Goal: Transaction & Acquisition: Book appointment/travel/reservation

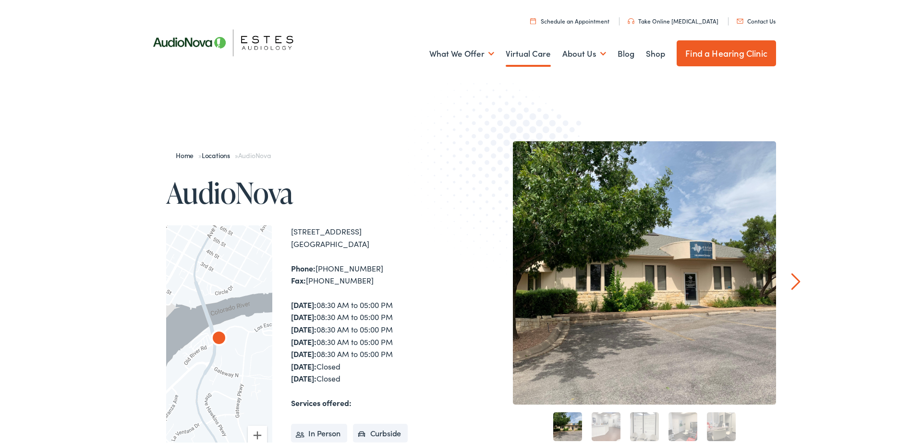
click at [531, 54] on link "Virtual Care" at bounding box center [527, 52] width 45 height 36
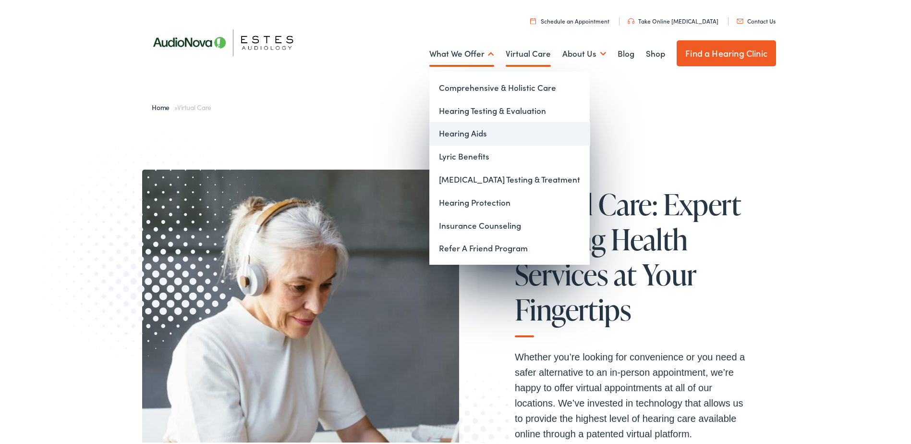
click at [461, 128] on link "Hearing Aids" at bounding box center [509, 131] width 160 height 23
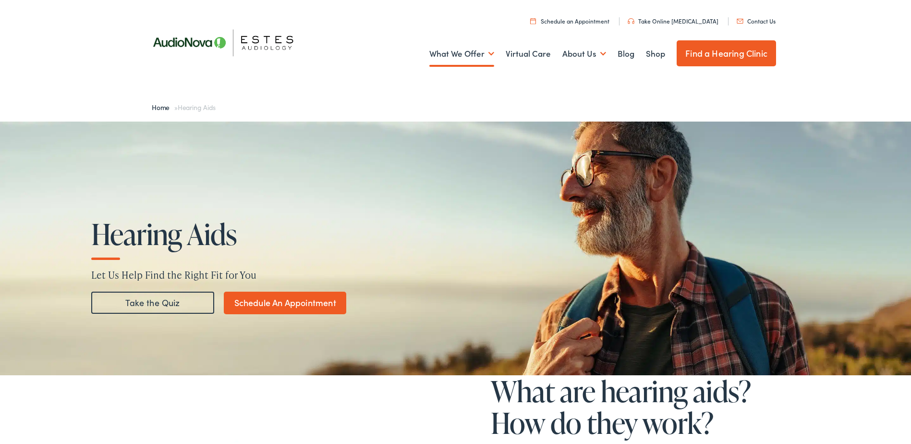
click at [156, 304] on link "Take the Quiz" at bounding box center [152, 300] width 123 height 22
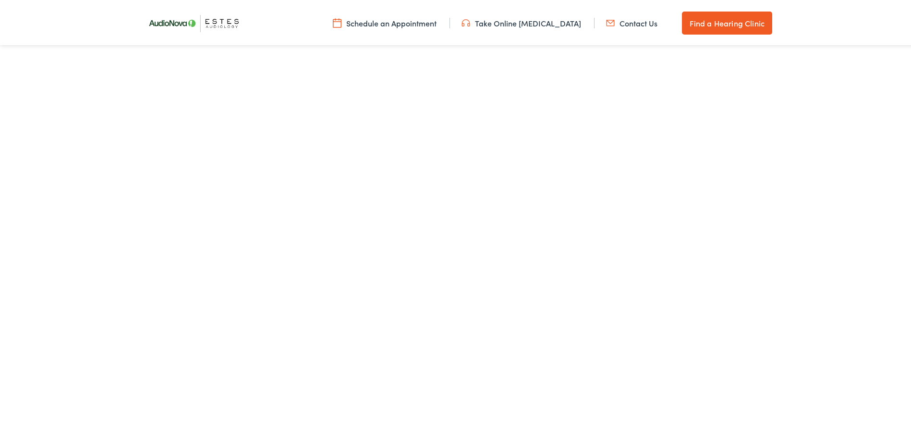
scroll to position [1872, 0]
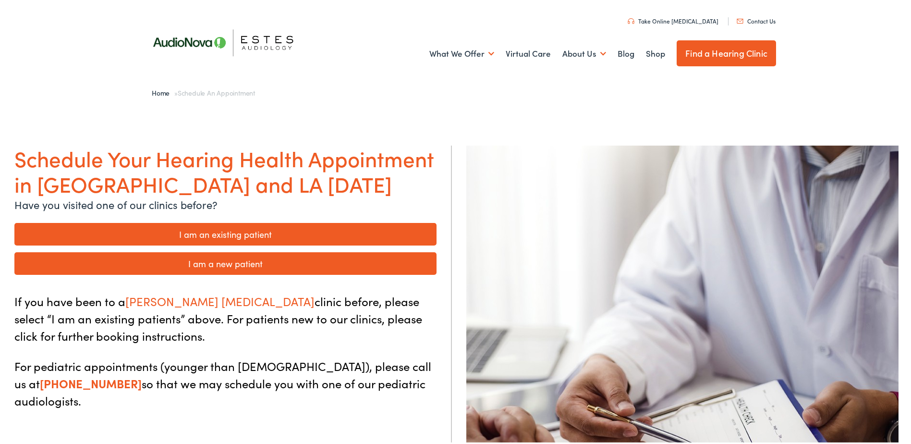
click at [302, 266] on link "I am a new patient" at bounding box center [225, 261] width 422 height 23
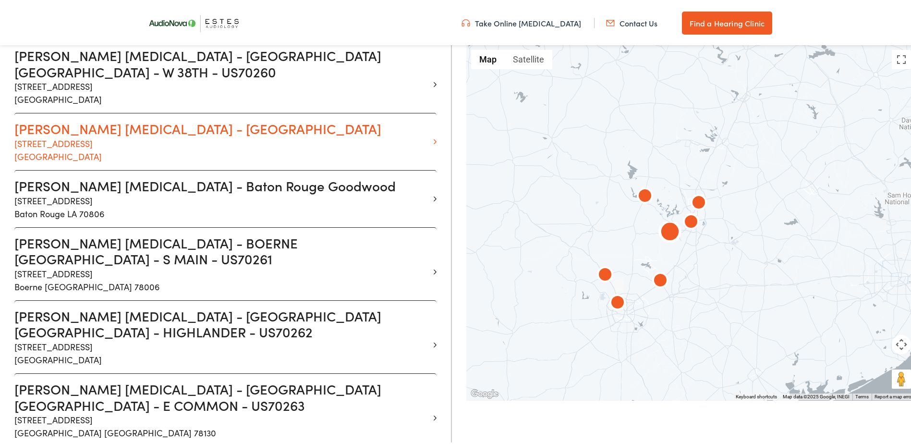
scroll to position [288, 0]
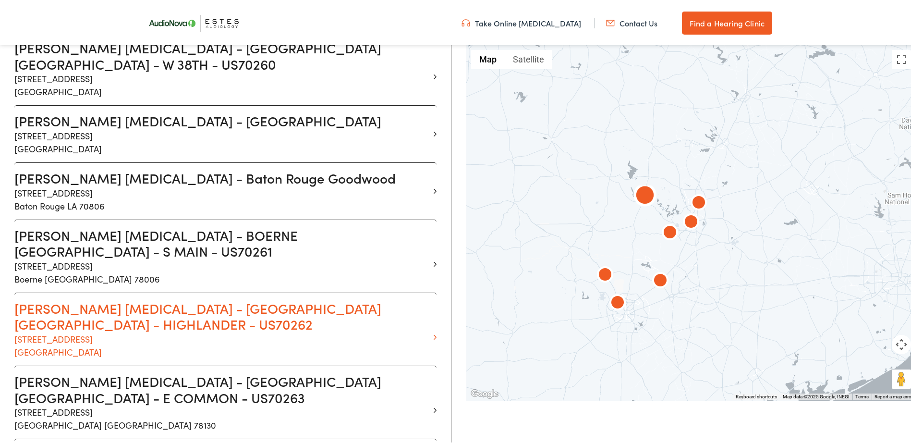
click at [272, 298] on h3 "[PERSON_NAME] [MEDICAL_DATA] - [GEOGRAPHIC_DATA] [GEOGRAPHIC_DATA] - HIGHLANDER…" at bounding box center [221, 314] width 415 height 32
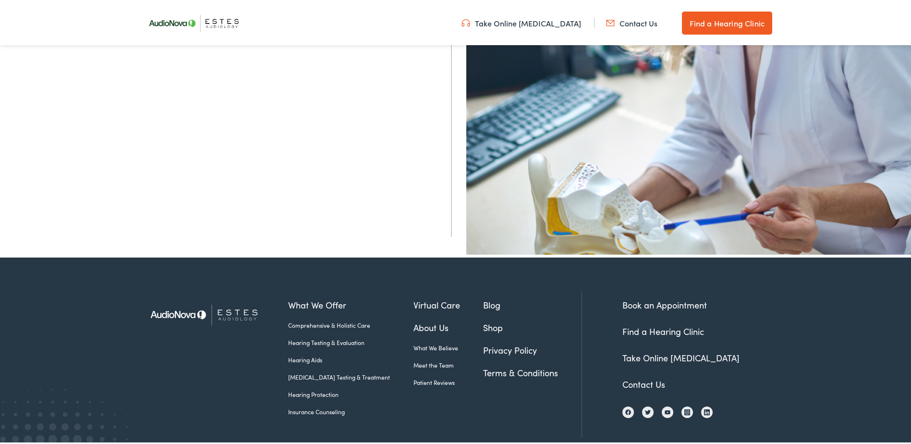
scroll to position [393, 0]
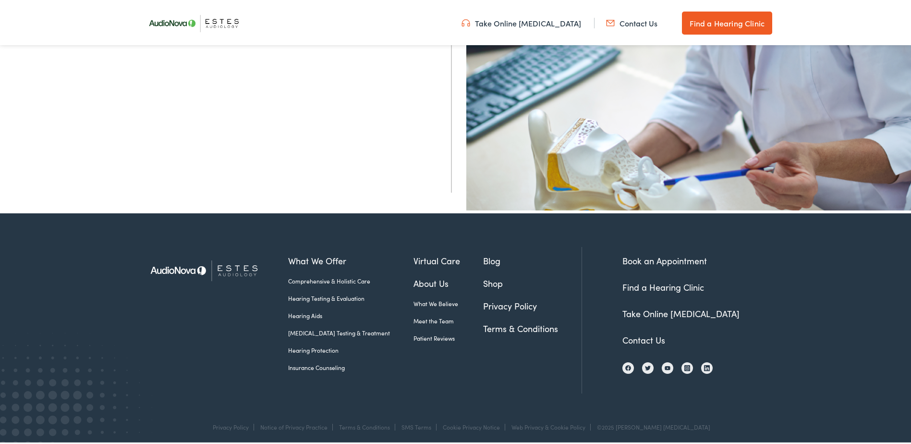
click at [670, 260] on link "Book an Appointment" at bounding box center [664, 258] width 84 height 12
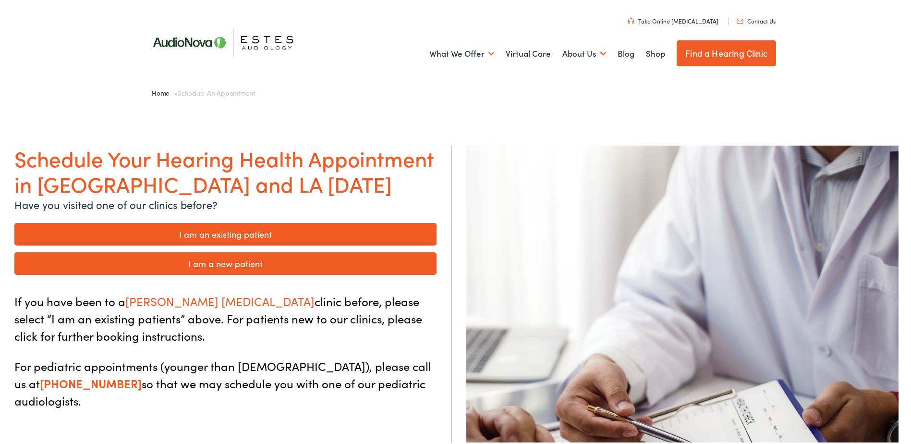
click at [366, 266] on link "I am a new patient" at bounding box center [225, 261] width 422 height 23
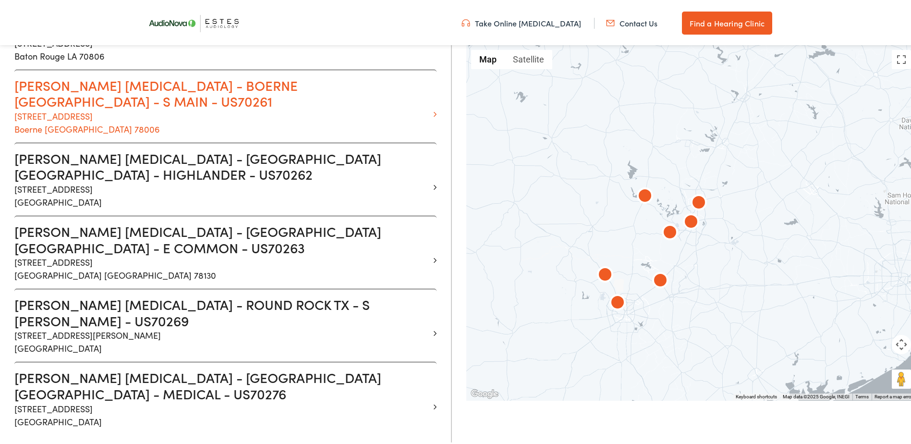
scroll to position [432, 0]
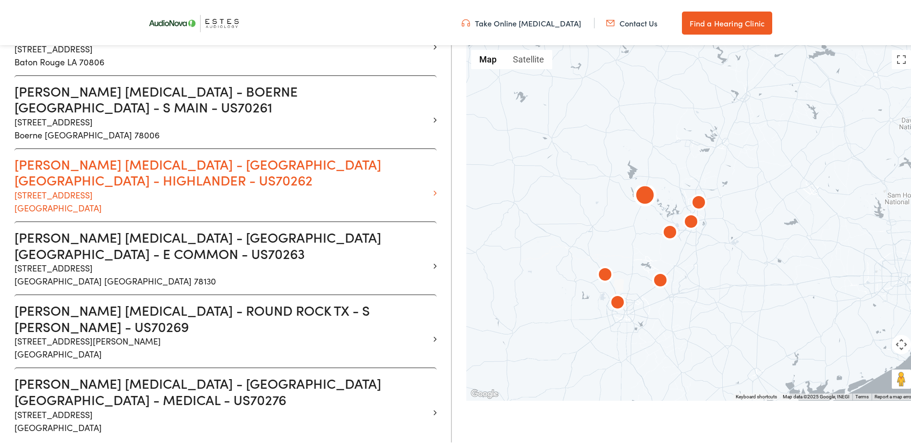
click at [286, 186] on p "304-B Highlander Circle Marble Falls TX 78654" at bounding box center [221, 199] width 415 height 26
